Goal: Task Accomplishment & Management: Manage account settings

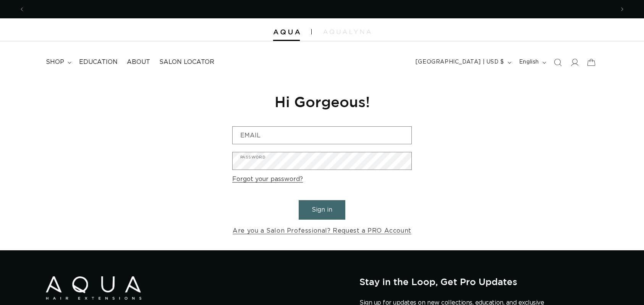
scroll to position [0, 1208]
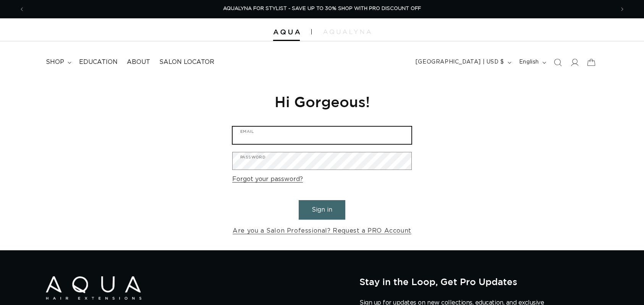
type input "[EMAIL_ADDRESS][DOMAIN_NAME]"
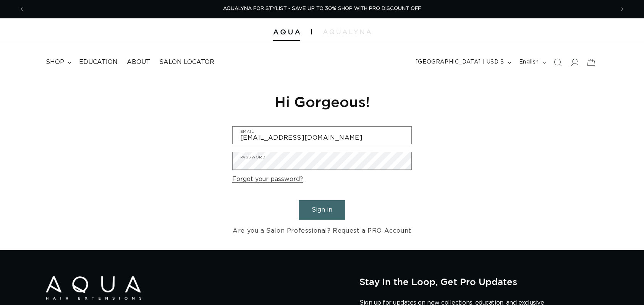
click at [333, 211] on button "Sign in" at bounding box center [322, 209] width 47 height 19
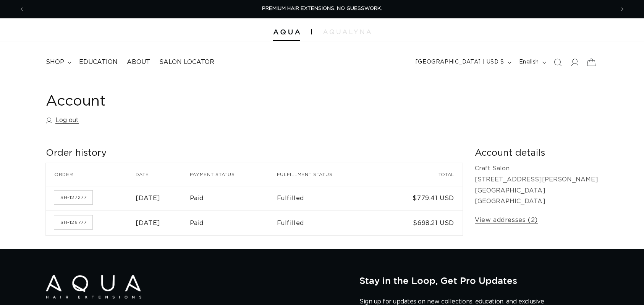
click at [592, 64] on icon at bounding box center [591, 62] width 18 height 18
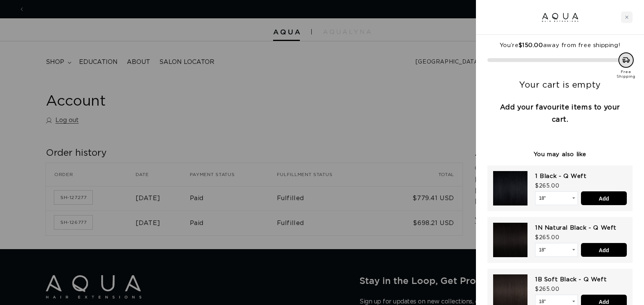
scroll to position [0, 1208]
click at [360, 97] on div at bounding box center [322, 152] width 644 height 305
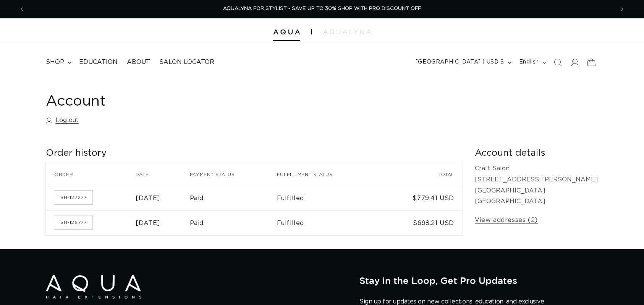
click at [592, 64] on icon at bounding box center [591, 62] width 18 height 18
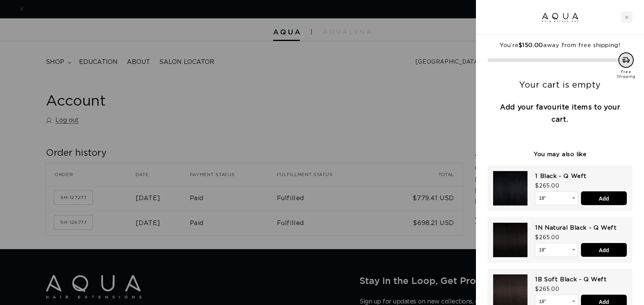
scroll to position [0, 0]
click at [628, 20] on div "Close cart" at bounding box center [626, 16] width 11 height 11
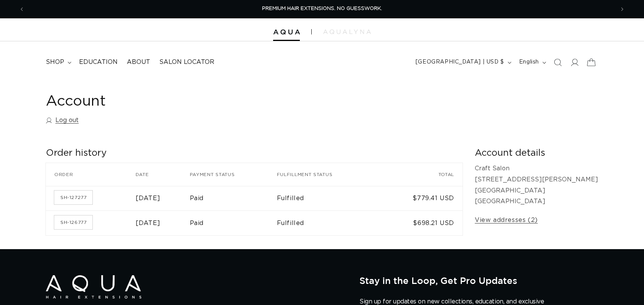
click at [590, 65] on icon at bounding box center [591, 62] width 18 height 18
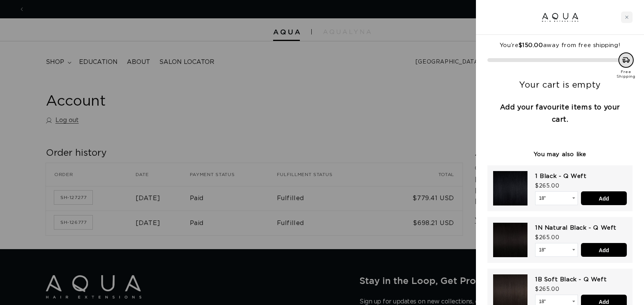
scroll to position [0, 604]
click at [370, 80] on div at bounding box center [322, 152] width 644 height 305
